Goal: Task Accomplishment & Management: Use online tool/utility

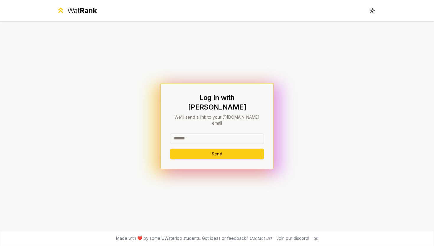
click at [195, 133] on input at bounding box center [217, 138] width 94 height 11
click at [170, 148] on button "Send" at bounding box center [217, 153] width 94 height 11
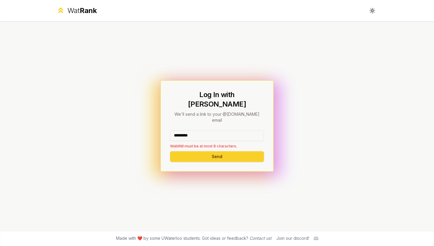
type input "********"
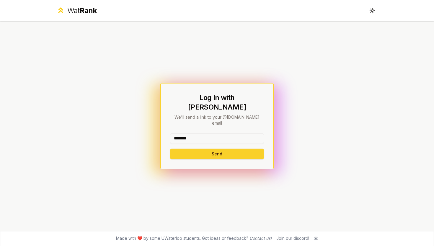
type input "********"
click at [212, 148] on button "Send" at bounding box center [217, 153] width 94 height 11
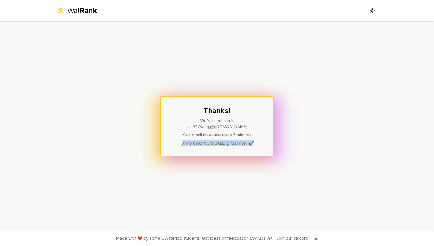
drag, startPoint x: 183, startPoint y: 139, endPoint x: 258, endPoint y: 140, distance: 75.3
click at [258, 140] on p "jk we fixed it, it's blazing fast now 🚀" at bounding box center [217, 143] width 94 height 6
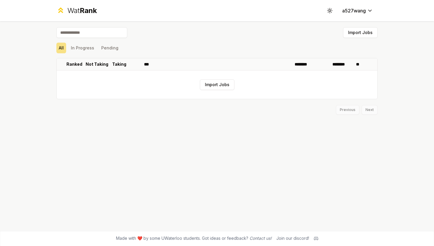
click at [105, 32] on input at bounding box center [91, 32] width 71 height 11
type input "**********"
type input "*********"
click at [219, 86] on button "Import Jobs" at bounding box center [217, 84] width 35 height 11
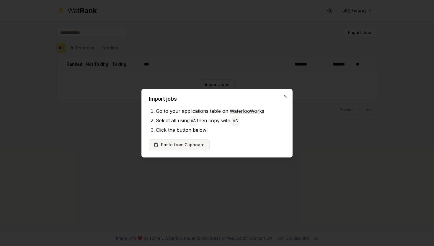
click at [191, 145] on button "Paste from Clipboard" at bounding box center [179, 144] width 61 height 11
click at [290, 94] on div "Import jobs Go to your applications table on WaterlooWorks Select all using ⌘ A…" at bounding box center [217, 123] width 151 height 69
click at [289, 94] on div "Import jobs Go to your applications table on WaterlooWorks Select all using ⌘ A…" at bounding box center [217, 123] width 151 height 69
click at [286, 95] on icon "button" at bounding box center [285, 96] width 5 height 5
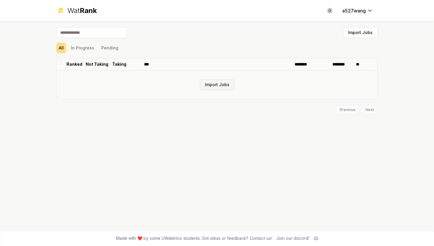
click at [224, 84] on button "Import Jobs" at bounding box center [217, 84] width 35 height 11
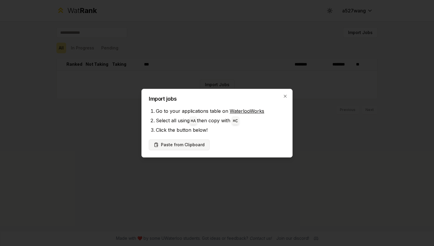
click at [172, 143] on button "Paste from Clipboard" at bounding box center [179, 144] width 61 height 11
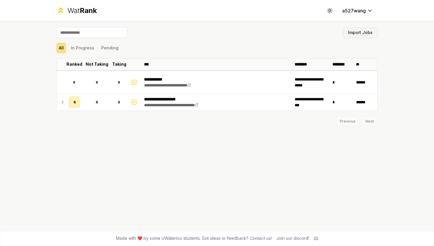
click at [357, 35] on button "Import Jobs" at bounding box center [360, 32] width 35 height 11
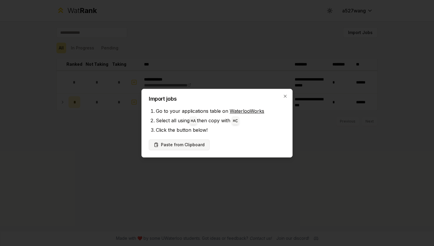
click at [204, 145] on button "Paste from Clipboard" at bounding box center [179, 144] width 61 height 11
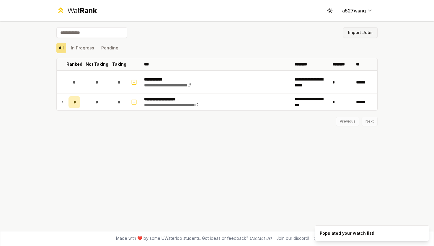
click at [357, 30] on button "Import Jobs" at bounding box center [360, 32] width 35 height 11
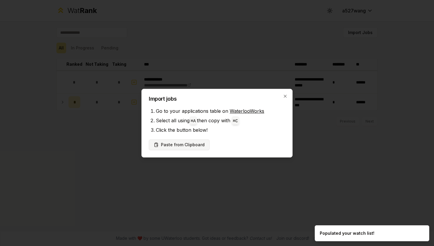
click at [196, 144] on button "Paste from Clipboard" at bounding box center [179, 144] width 61 height 11
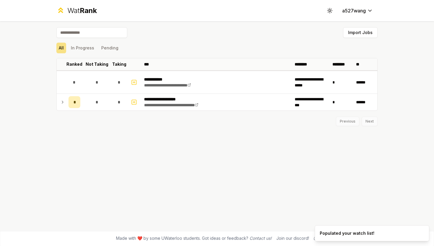
click at [361, 26] on div "**********" at bounding box center [217, 125] width 340 height 209
click at [358, 27] on button "Import Jobs" at bounding box center [360, 32] width 35 height 11
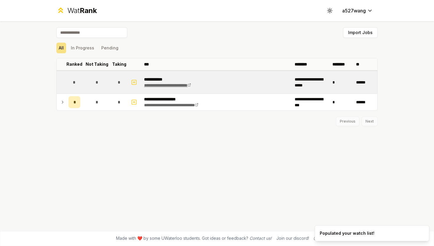
click at [165, 83] on link "**********" at bounding box center [167, 85] width 47 height 4
click at [155, 75] on td "**********" at bounding box center [217, 82] width 151 height 22
click at [99, 76] on div "*" at bounding box center [97, 82] width 12 height 12
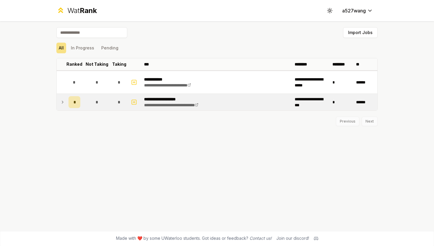
click at [79, 100] on div "*" at bounding box center [75, 102] width 12 height 12
click at [75, 128] on div "Offer" at bounding box center [74, 127] width 11 height 6
click at [86, 128] on td "2" at bounding box center [97, 126] width 28 height 11
click at [97, 127] on div "2" at bounding box center [97, 127] width 2 height 6
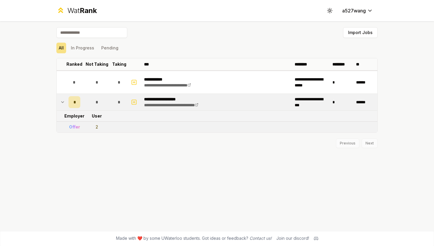
click at [97, 127] on div "2" at bounding box center [97, 127] width 2 height 6
click at [105, 127] on td "2" at bounding box center [97, 126] width 28 height 11
click at [371, 142] on div "Previous Next" at bounding box center [216, 139] width 321 height 15
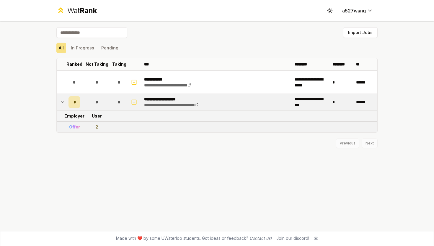
click at [99, 33] on input at bounding box center [91, 32] width 71 height 11
click at [105, 46] on button "Pending" at bounding box center [110, 48] width 22 height 11
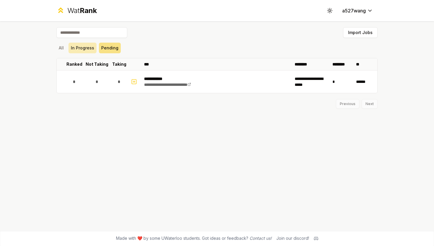
click at [81, 48] on button "In Progress" at bounding box center [83, 48] width 28 height 11
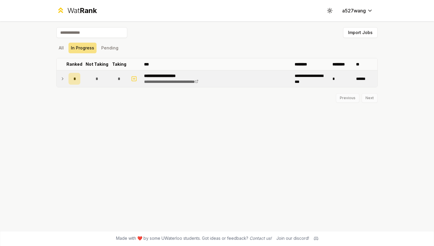
click at [75, 76] on span "*" at bounding box center [75, 79] width 2 height 6
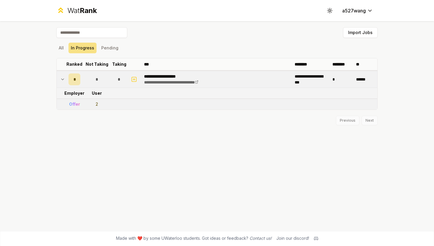
click at [72, 84] on div "*" at bounding box center [75, 79] width 12 height 12
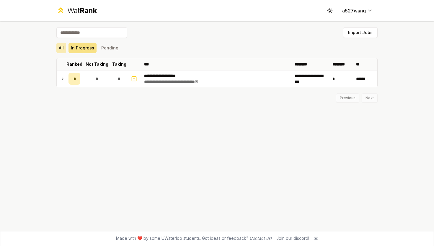
click at [59, 47] on button "All" at bounding box center [61, 48] width 10 height 11
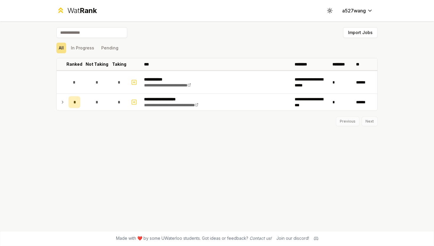
click at [92, 3] on div "Wat Rank Toggle theme a527wang" at bounding box center [217, 10] width 340 height 21
click at [92, 10] on span "Rank" at bounding box center [88, 10] width 17 height 9
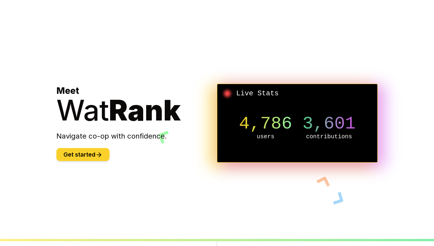
click at [89, 153] on button "Get started" at bounding box center [82, 154] width 53 height 13
